Goal: Task Accomplishment & Management: Manage account settings

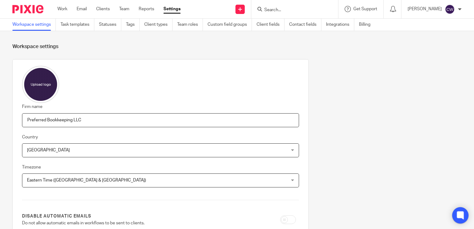
click at [460, 214] on icon at bounding box center [460, 215] width 5 height 5
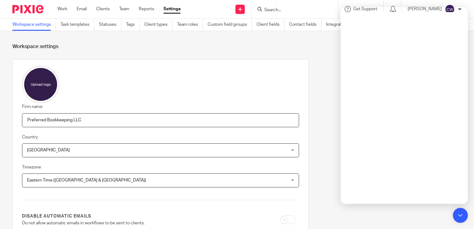
click at [458, 216] on icon at bounding box center [460, 215] width 5 height 5
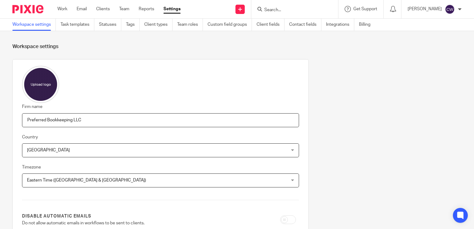
click at [458, 9] on div at bounding box center [460, 9] width 4 height 4
click at [439, 42] on span "Logout" at bounding box center [433, 43] width 14 height 4
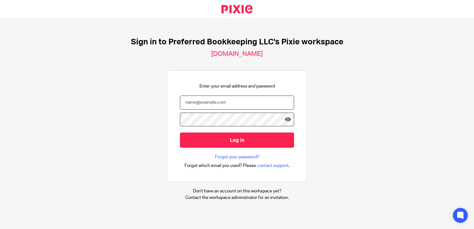
type input "[PERSON_NAME][EMAIL_ADDRESS][DOMAIN_NAME]"
